Goal: Task Accomplishment & Management: Use online tool/utility

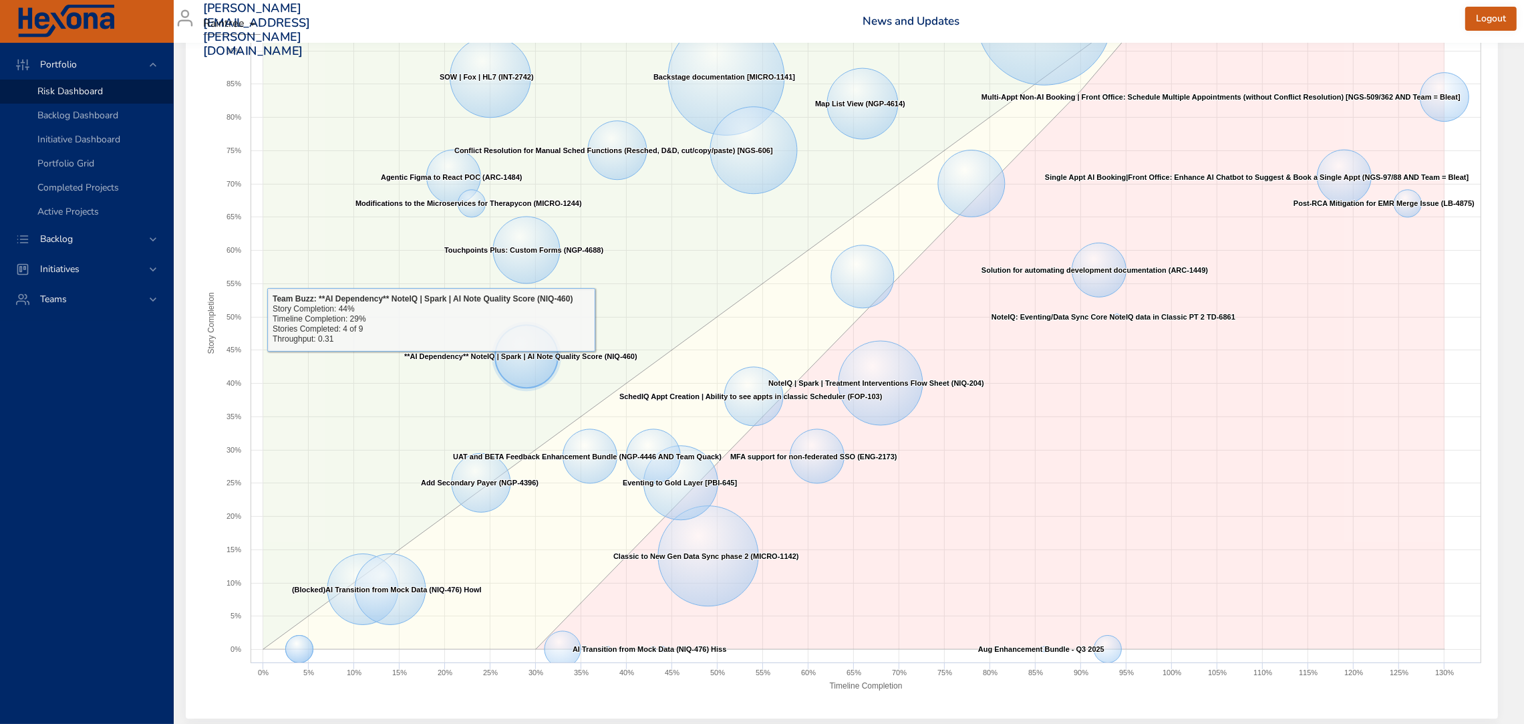
scroll to position [138, 15]
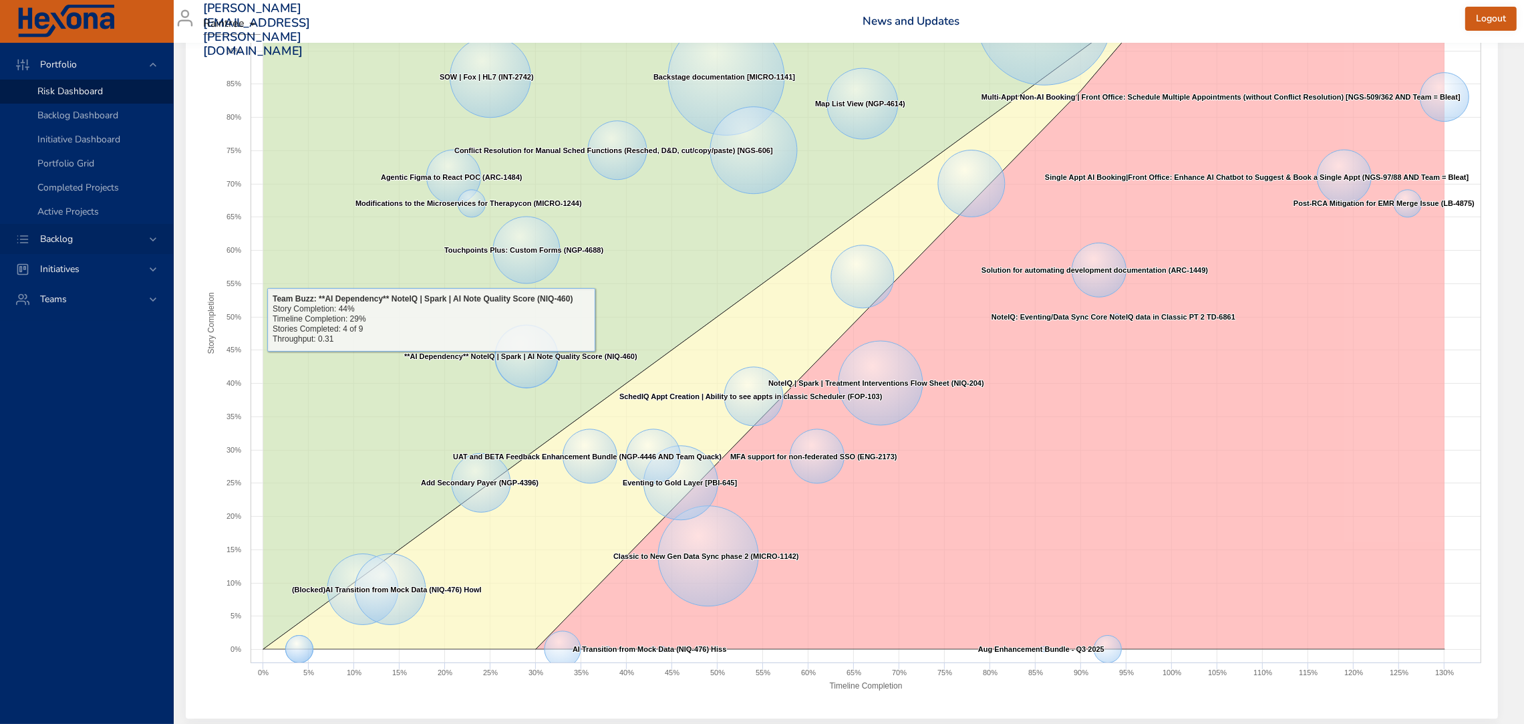
click at [83, 236] on span "Backlog" at bounding box center [56, 239] width 54 height 13
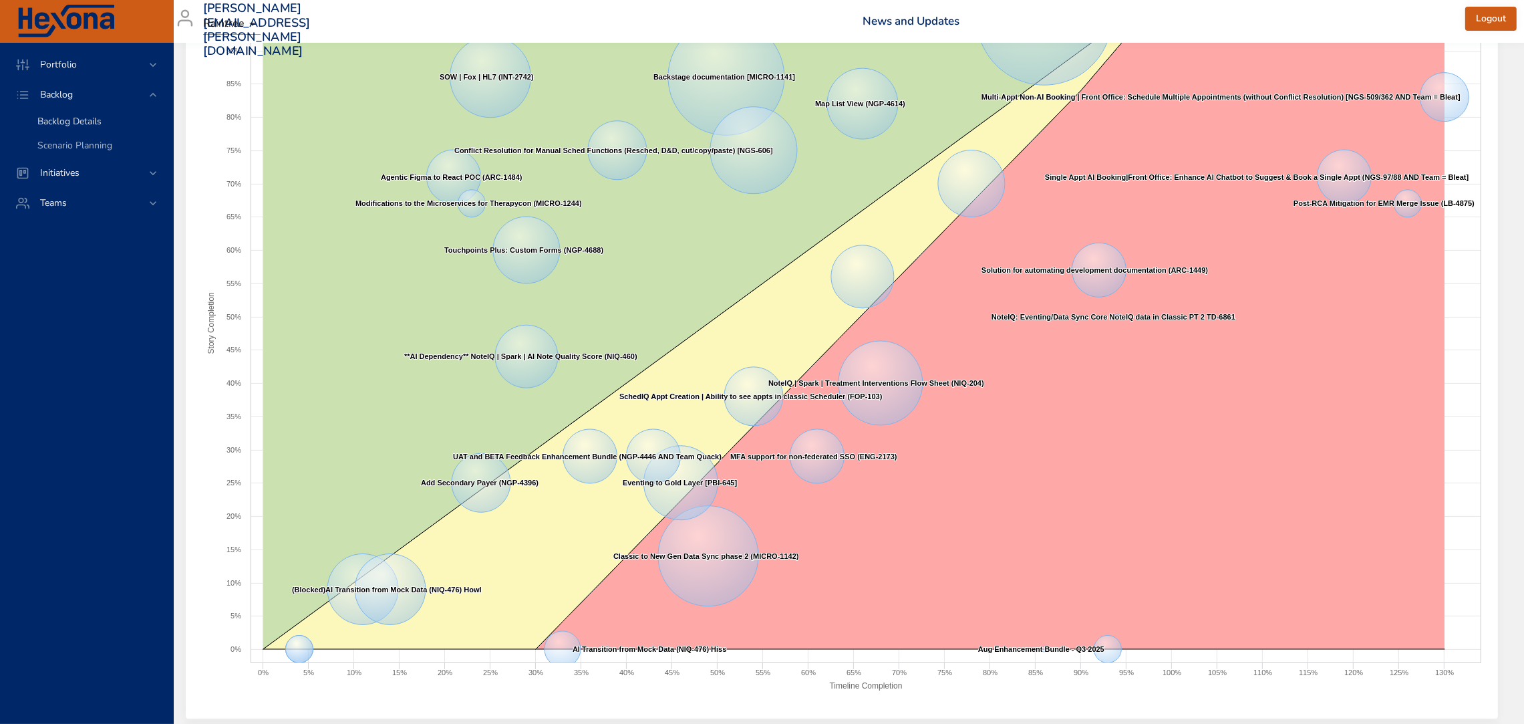
click at [78, 121] on span "Backlog Details" at bounding box center [69, 121] width 64 height 13
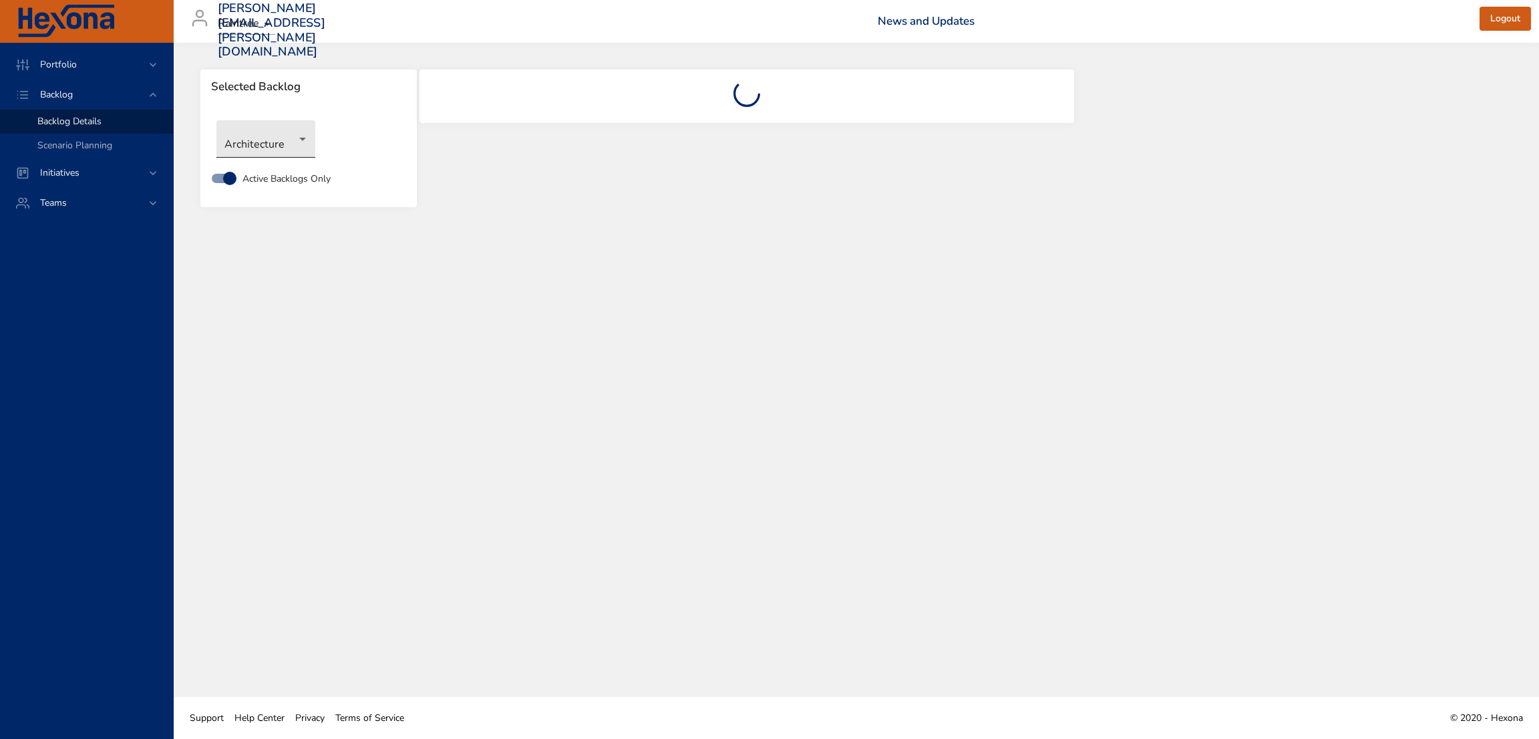
click at [281, 140] on body "Portfolio Backlog Backlog Details Scenario Planning Initiatives Teams [PERSON_N…" at bounding box center [769, 369] width 1539 height 739
click at [295, 334] on li "NewGen Scheduler" at bounding box center [284, 338] width 137 height 22
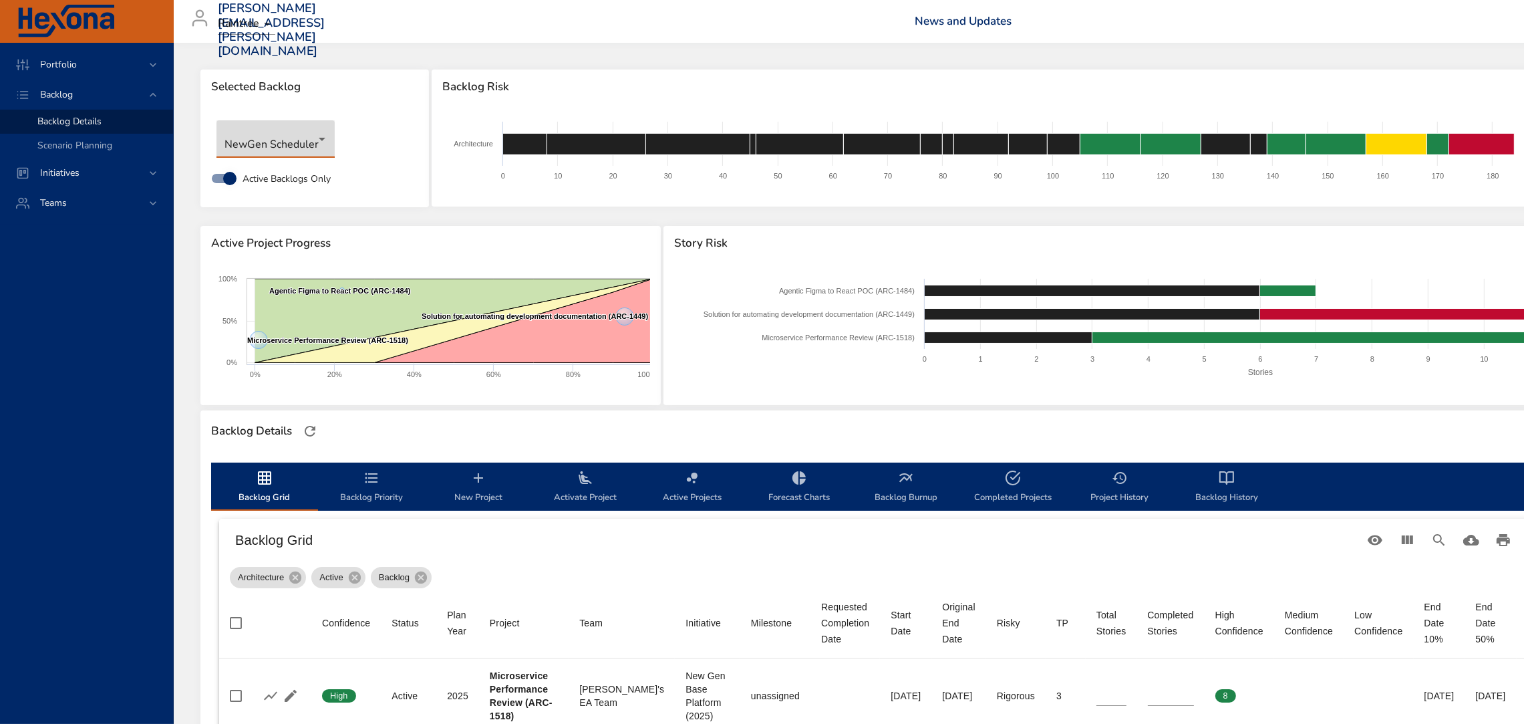
type input "*"
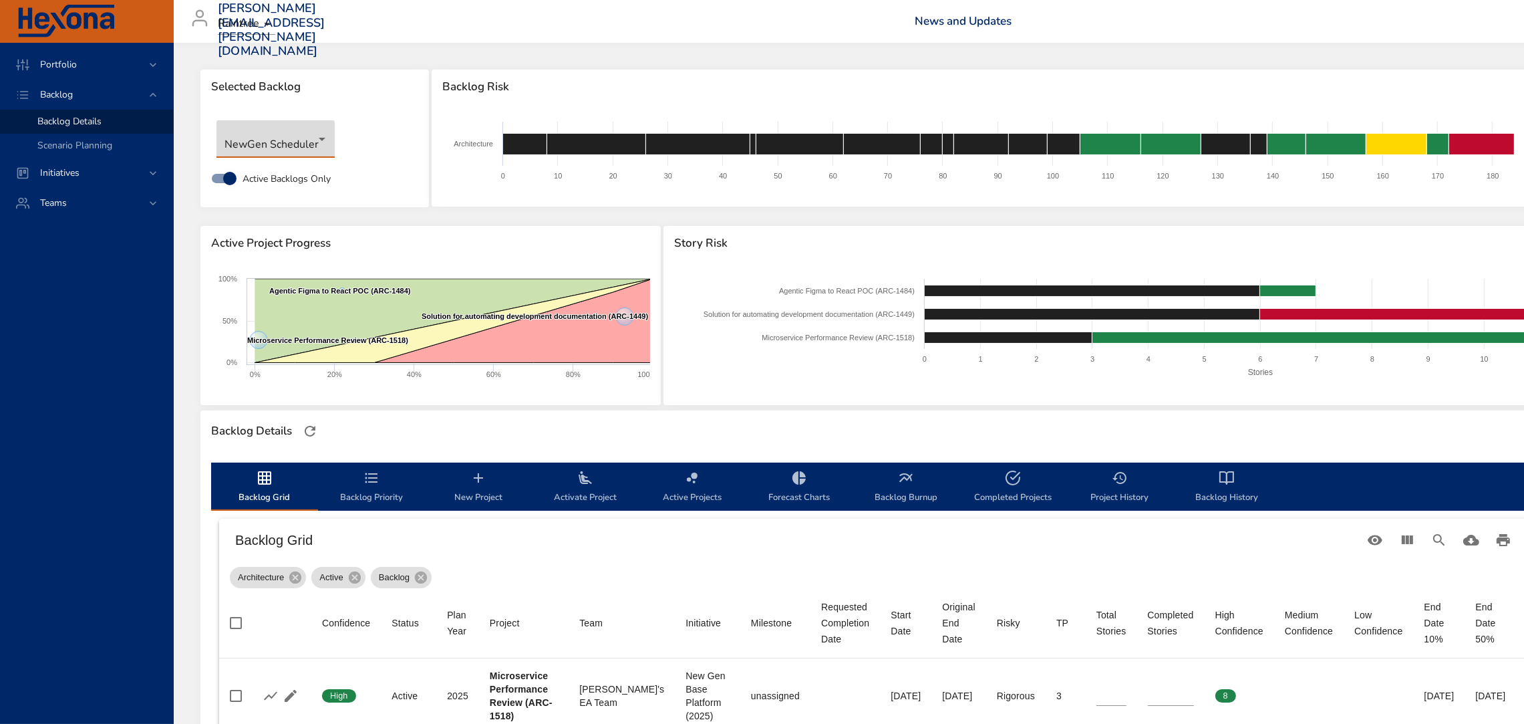
type input "*"
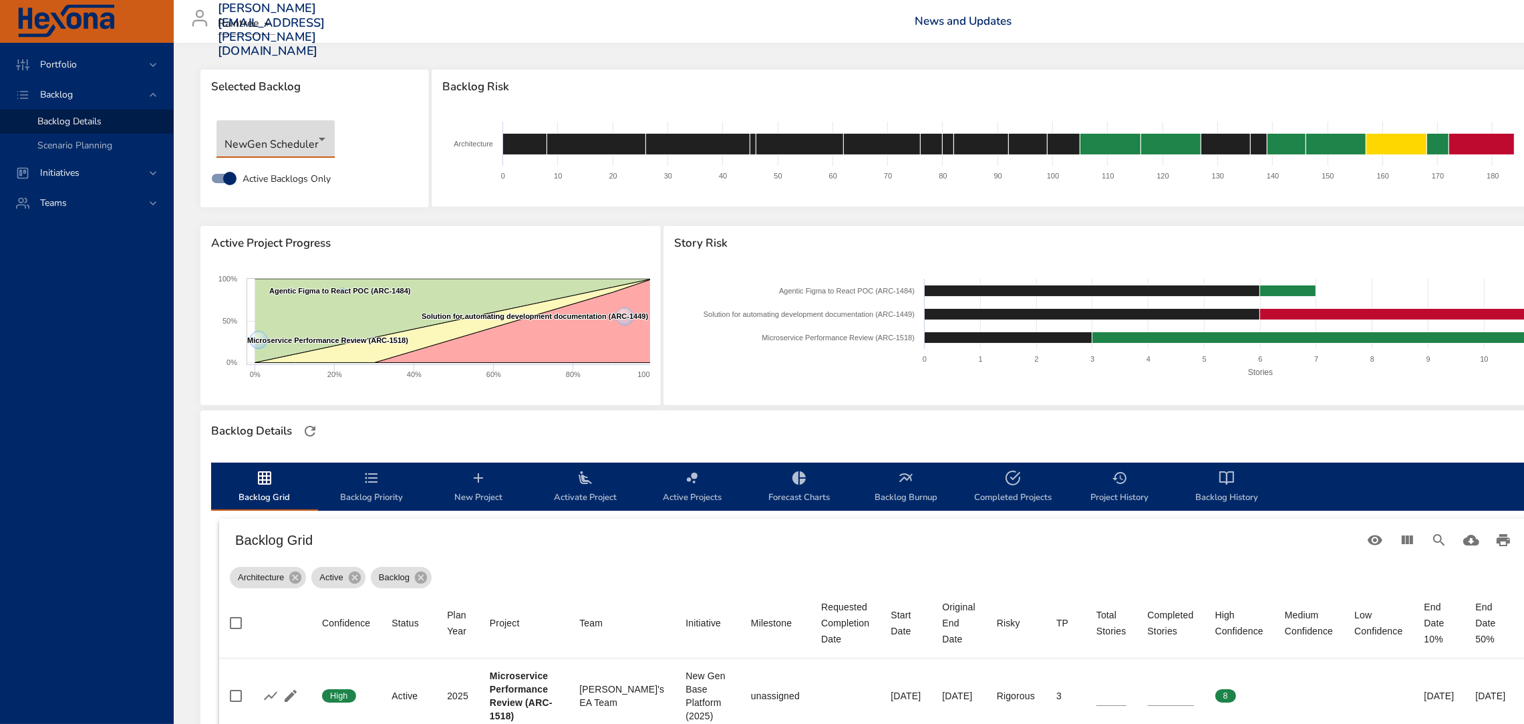
type input "*"
